Goal: Use online tool/utility: Utilize a website feature to perform a specific function

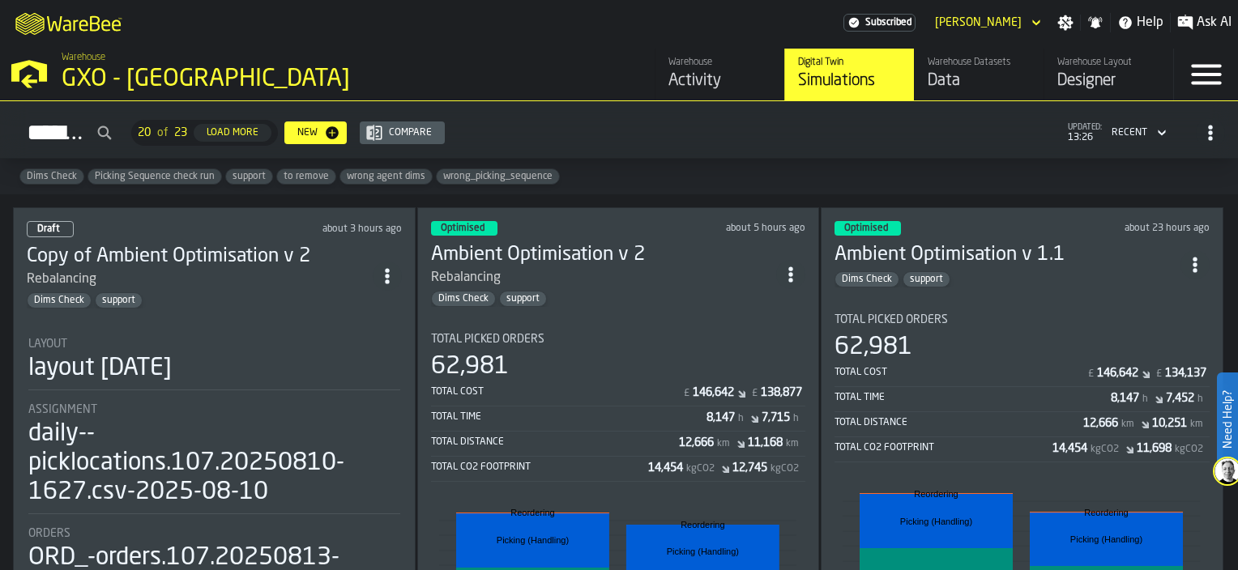
click at [651, 277] on div "Rebalancing" at bounding box center [604, 277] width 346 height 19
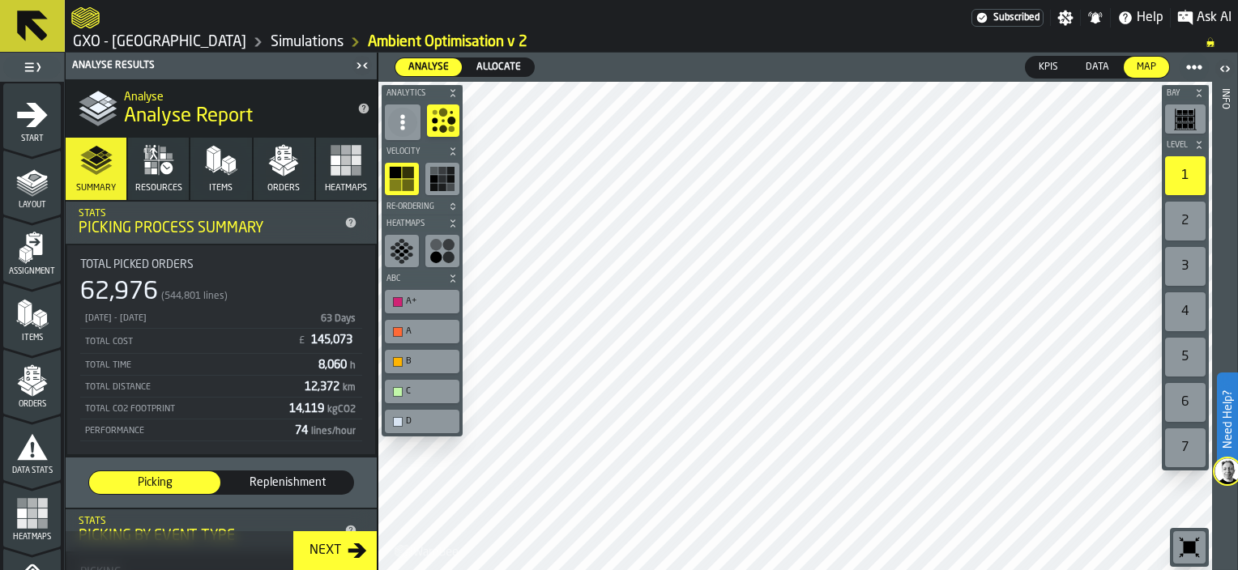
click at [343, 563] on button "Next" at bounding box center [334, 550] width 83 height 39
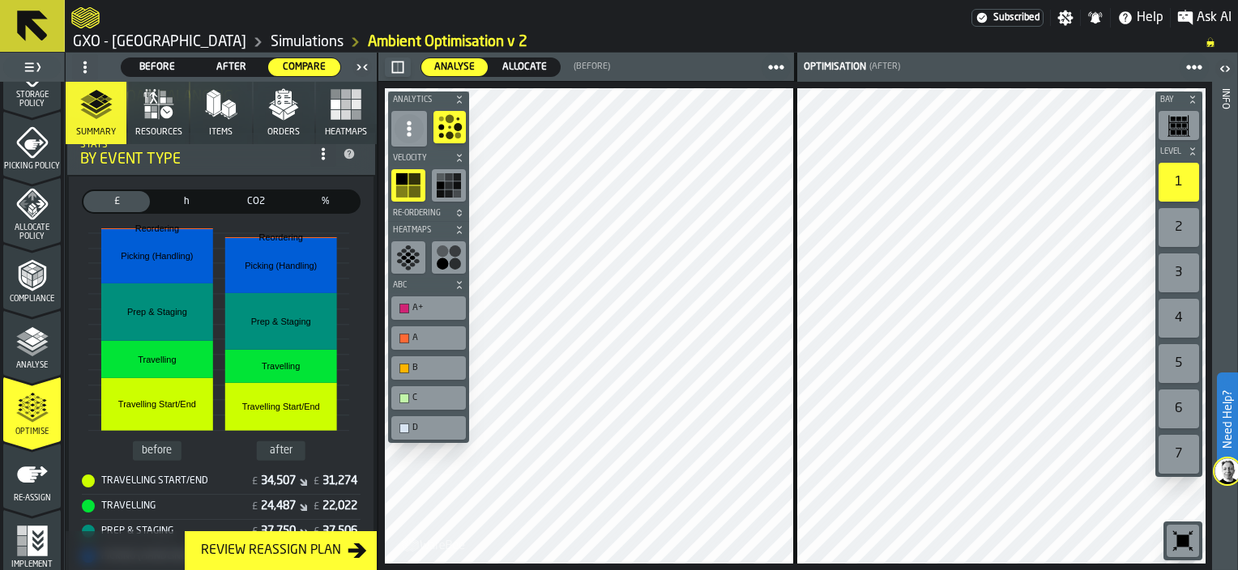
scroll to position [706, 0]
click at [32, 486] on div "Re-assign" at bounding box center [32, 477] width 58 height 45
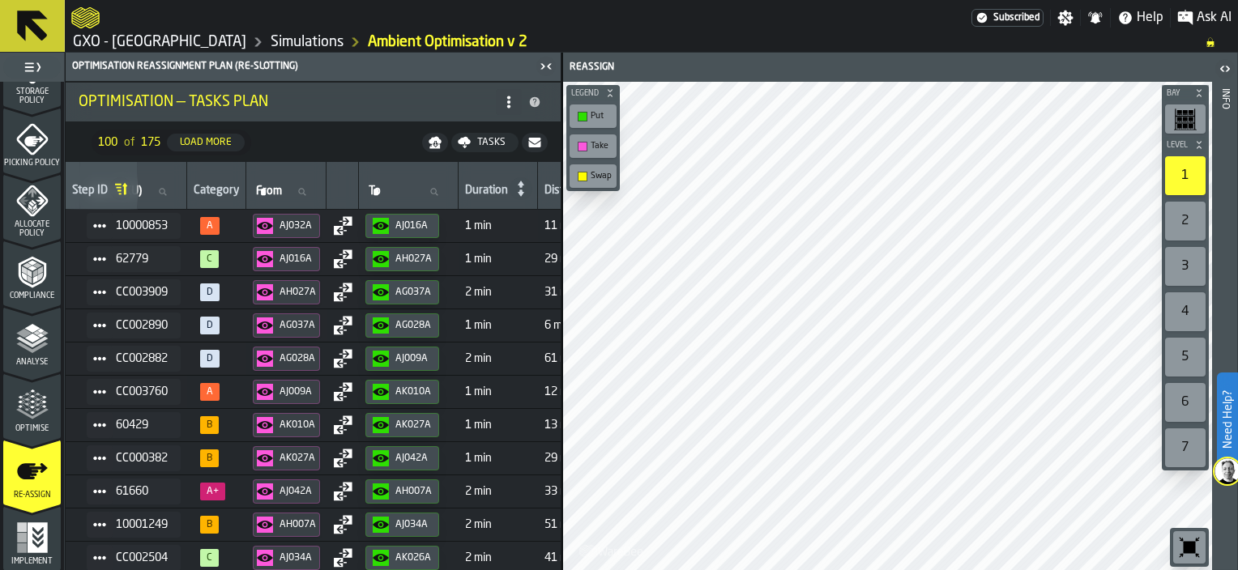
scroll to position [0, 203]
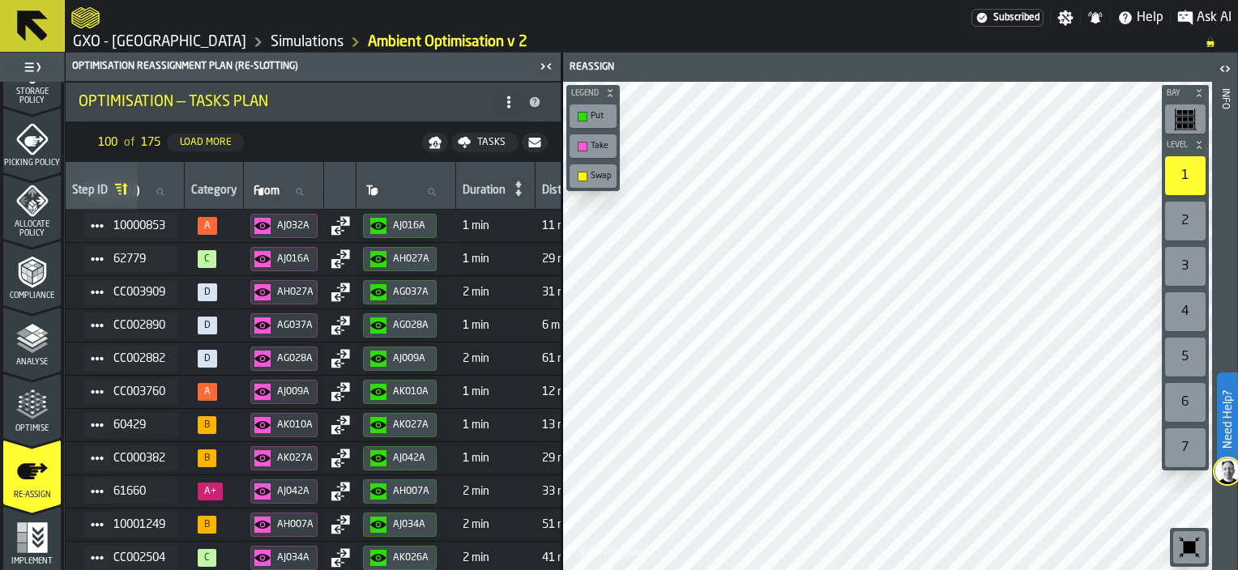
click at [470, 142] on icon "button-Tasks" at bounding box center [464, 139] width 13 height 7
click at [448, 144] on span "Download (csv)" at bounding box center [474, 142] width 75 height 13
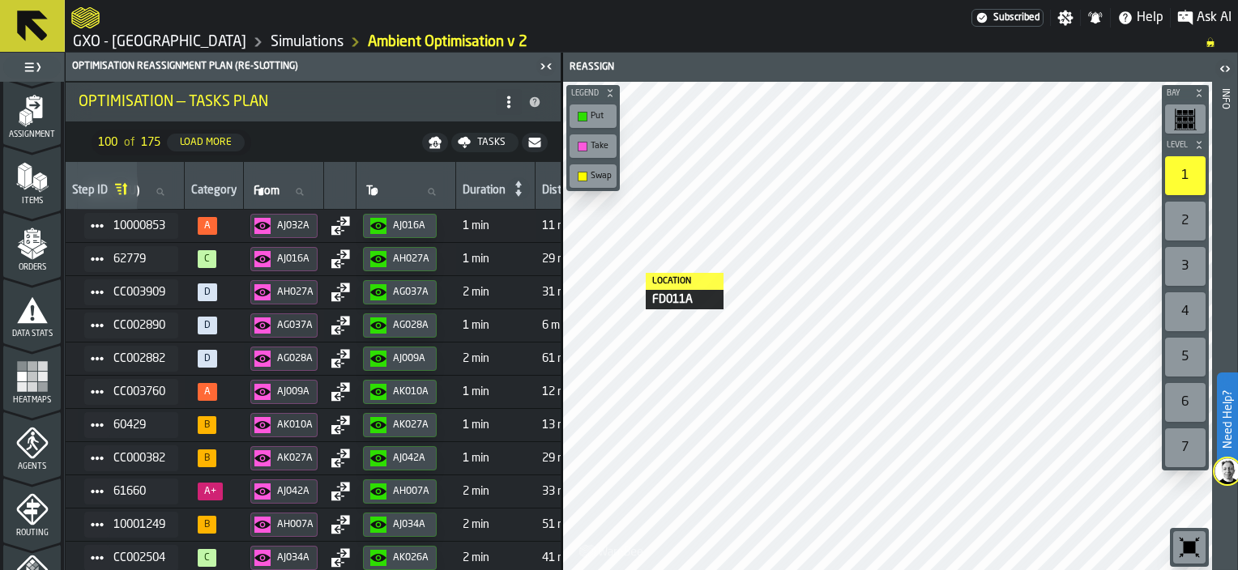
scroll to position [243, 0]
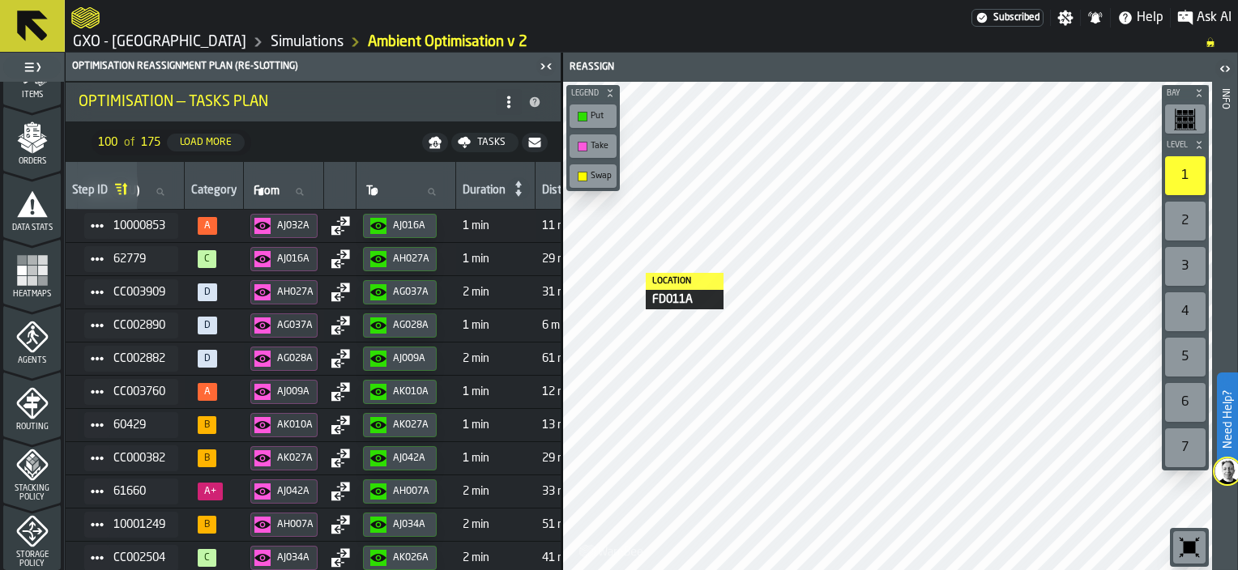
click at [41, 279] on rect "menu Heatmaps" at bounding box center [42, 280] width 10 height 10
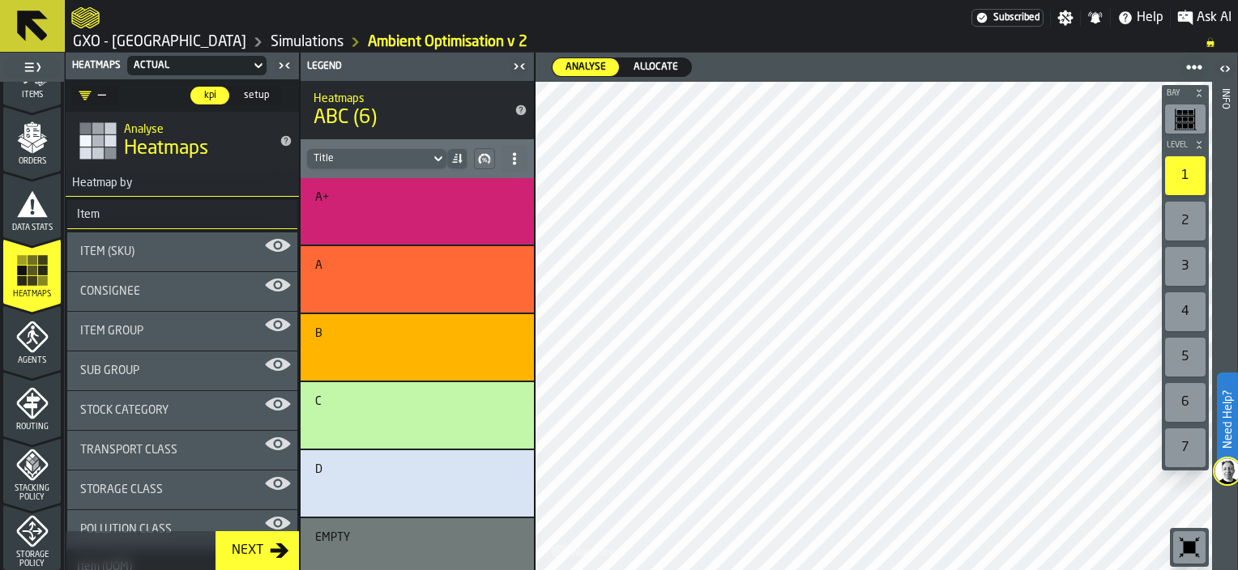
click at [254, 66] on icon at bounding box center [258, 65] width 16 height 19
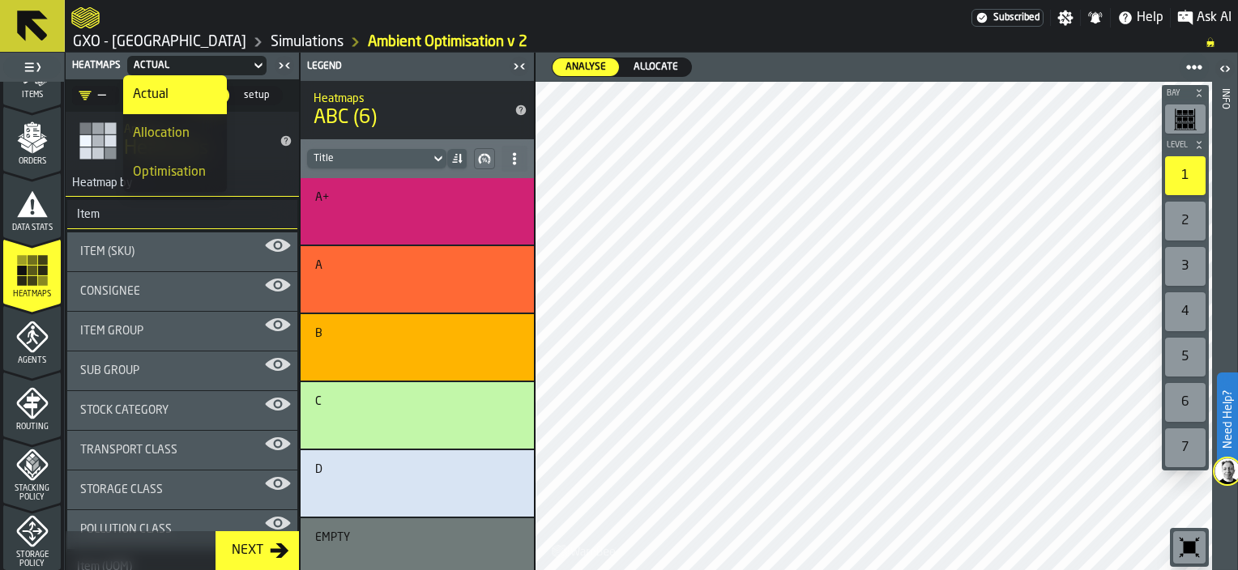
click at [256, 64] on icon at bounding box center [258, 65] width 16 height 19
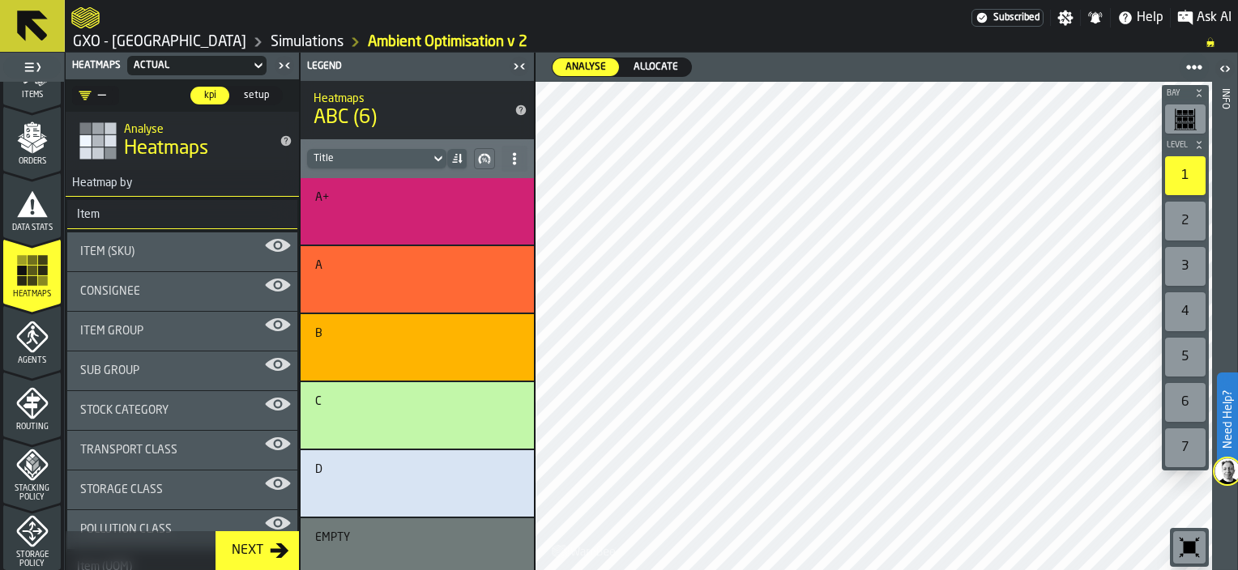
click at [259, 60] on icon at bounding box center [258, 65] width 16 height 19
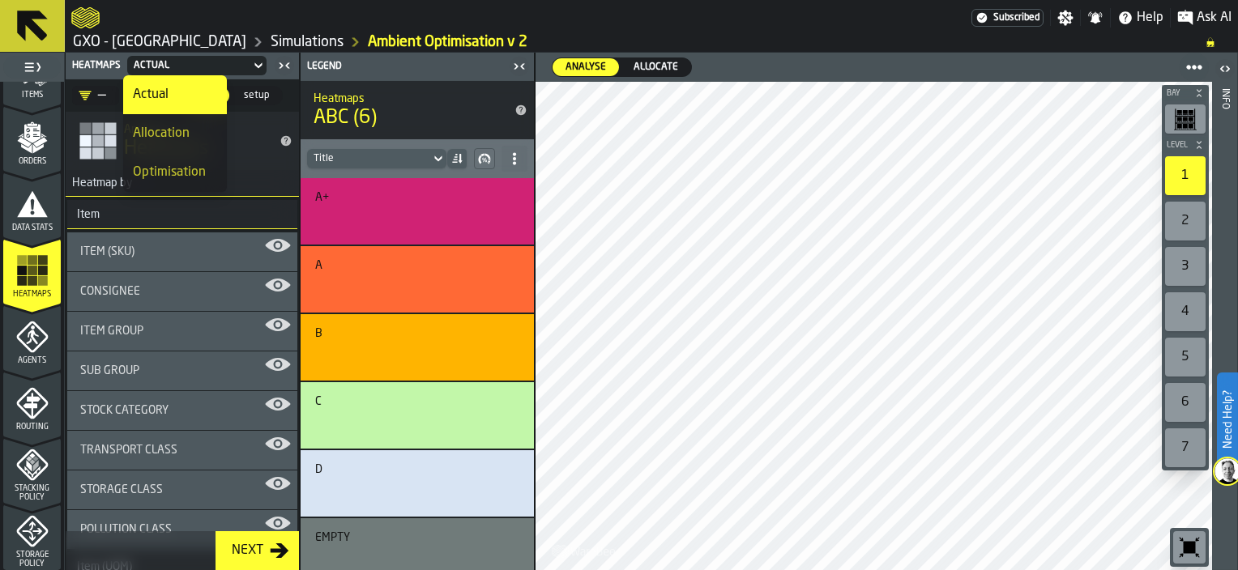
click at [186, 172] on div "Optimisation" at bounding box center [175, 172] width 84 height 19
